Goal: Book appointment/travel/reservation

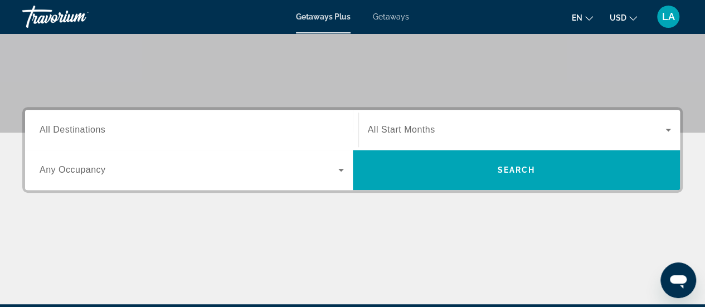
scroll to position [199, 0]
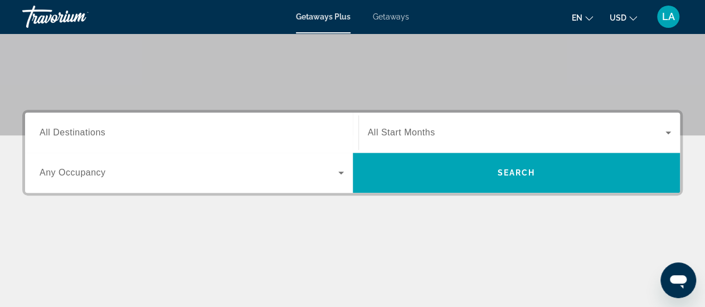
click at [113, 132] on input "Destination All Destinations" at bounding box center [192, 132] width 304 height 13
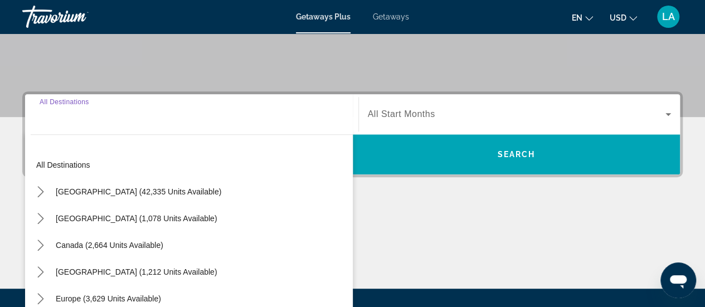
scroll to position [272, 0]
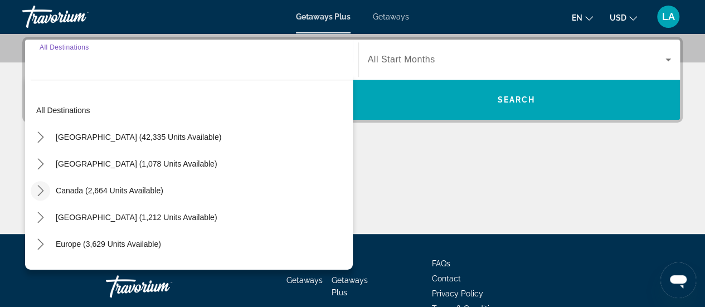
click at [37, 192] on icon "Toggle Canada (2,664 units available) submenu" at bounding box center [40, 190] width 11 height 11
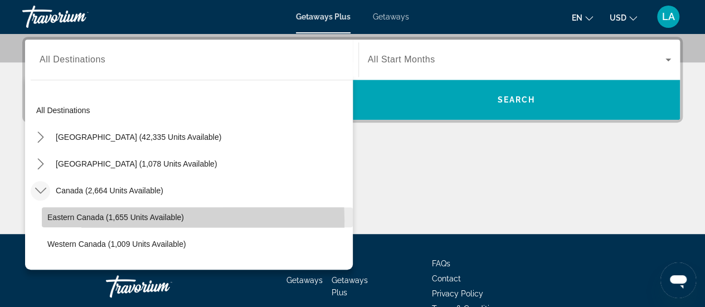
click at [71, 220] on span "Eastern Canada (1,655 units available)" at bounding box center [115, 217] width 136 height 9
type input "**********"
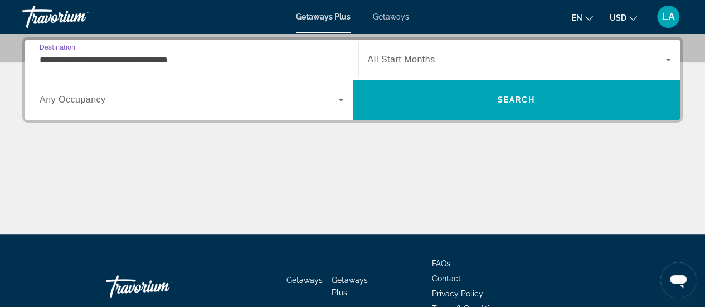
click at [340, 99] on icon "Search widget" at bounding box center [341, 100] width 6 height 3
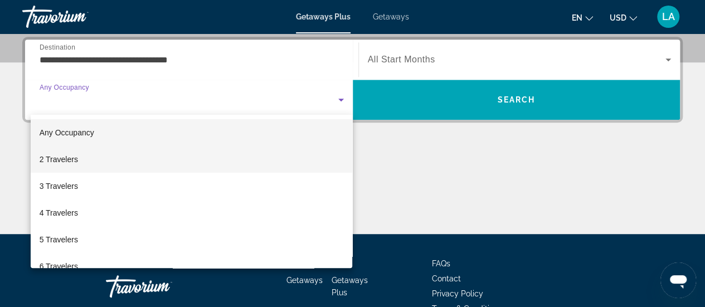
click at [98, 164] on mat-option "2 Travelers" at bounding box center [192, 159] width 322 height 27
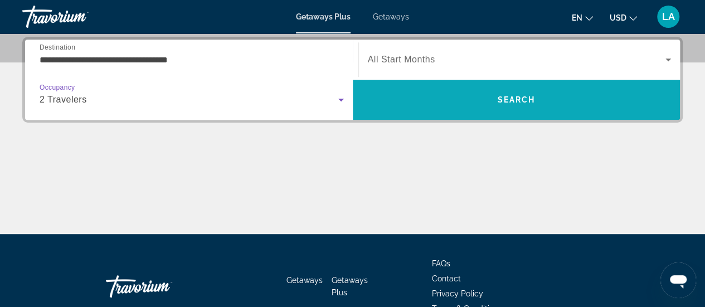
click at [509, 101] on span "Search" at bounding box center [516, 99] width 38 height 9
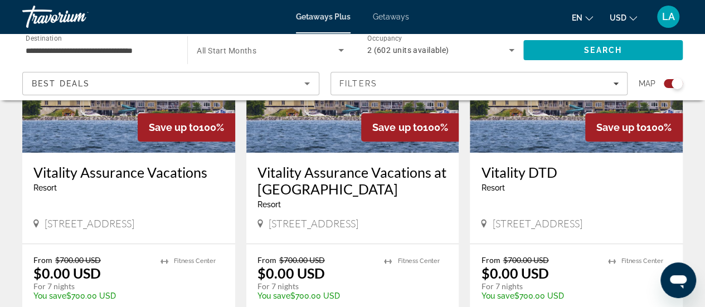
scroll to position [513, 0]
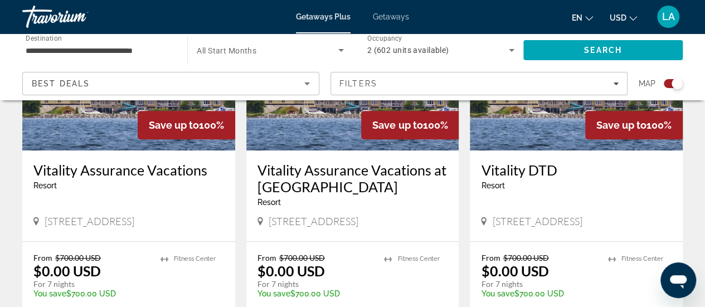
click at [338, 51] on icon "Search widget" at bounding box center [340, 49] width 13 height 13
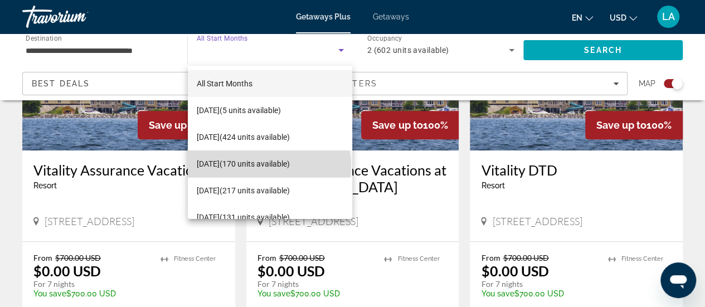
click at [269, 165] on span "[DATE] (170 units available)" at bounding box center [243, 163] width 93 height 13
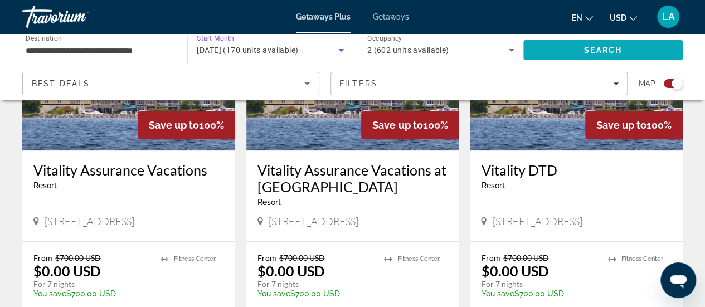
click at [603, 53] on span "Search" at bounding box center [603, 50] width 38 height 9
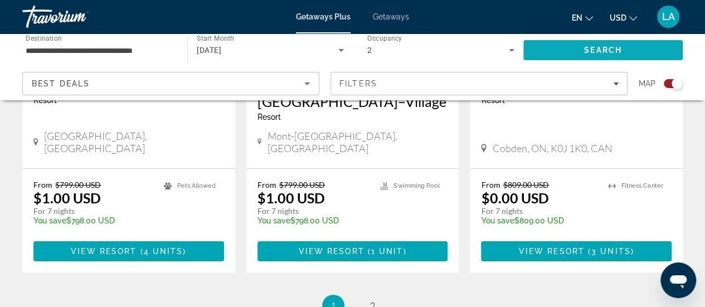
scroll to position [1827, 0]
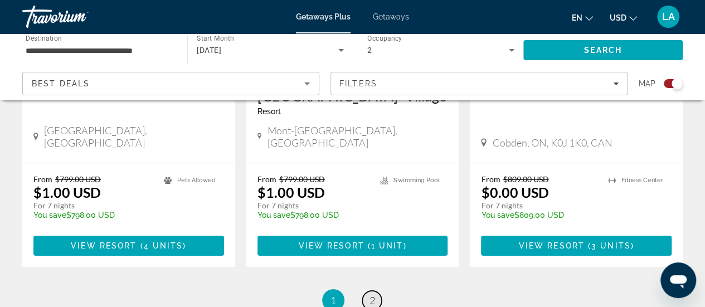
click at [372, 294] on span "2" at bounding box center [372, 300] width 6 height 12
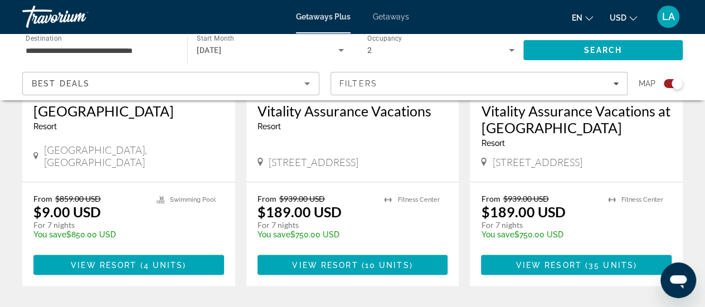
scroll to position [969, 0]
